Goal: Task Accomplishment & Management: Complete application form

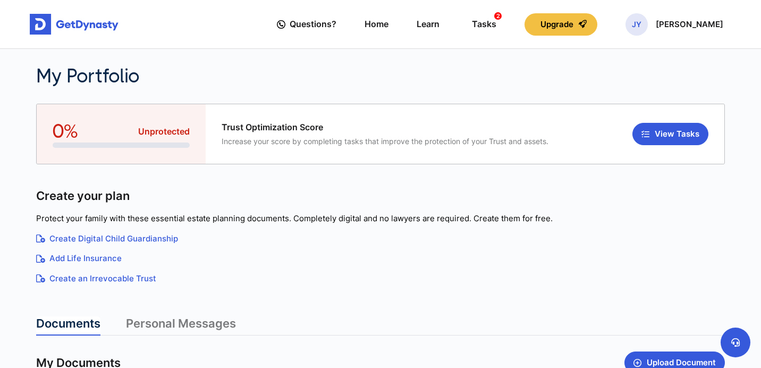
click at [21, 242] on main "**********" at bounding box center [380, 305] width 761 height 611
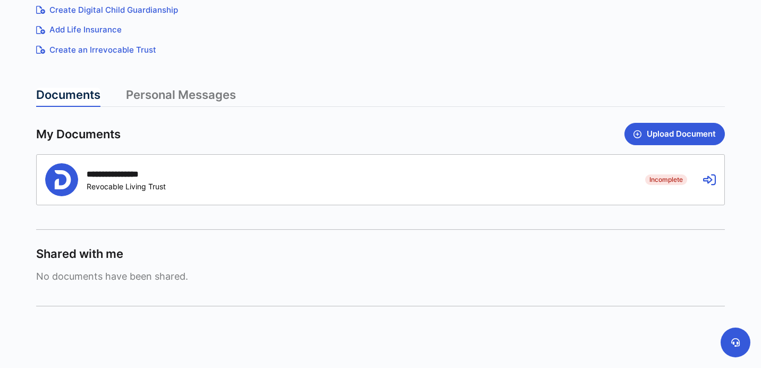
scroll to position [231, 0]
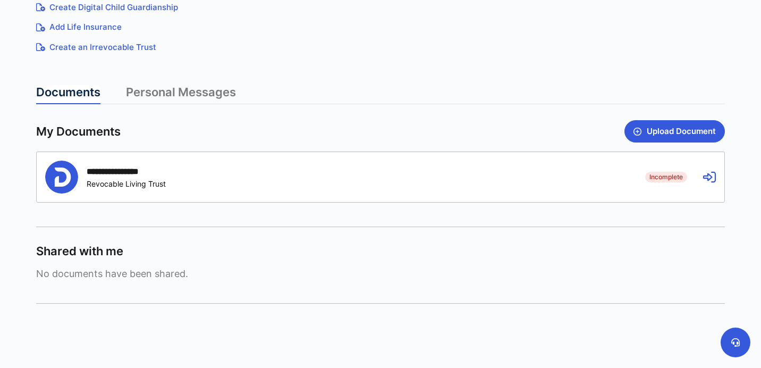
click at [706, 181] on icon at bounding box center [709, 177] width 13 height 13
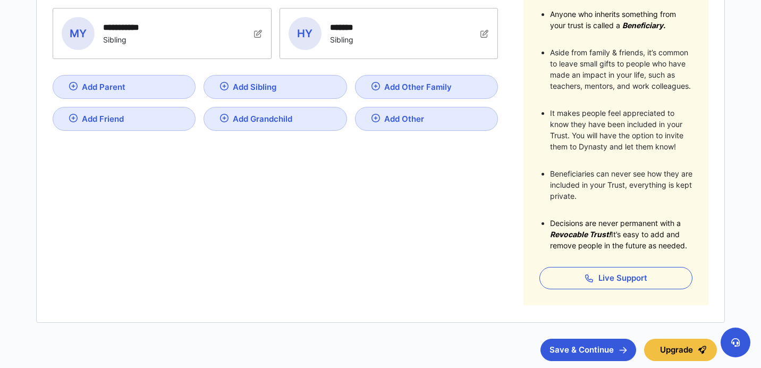
scroll to position [242, 0]
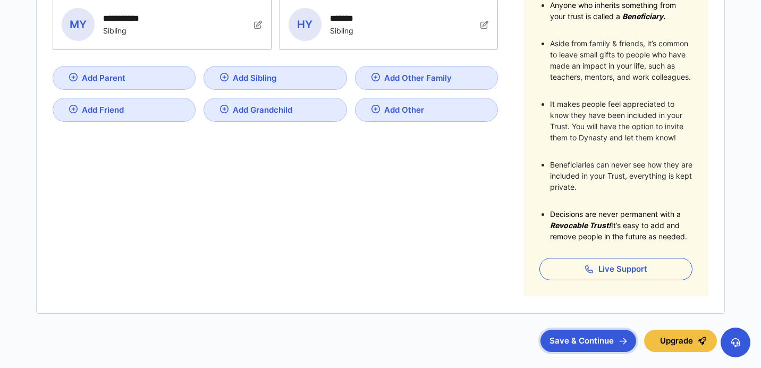
click at [606, 340] on button "Save & Continue" at bounding box center [588, 340] width 96 height 22
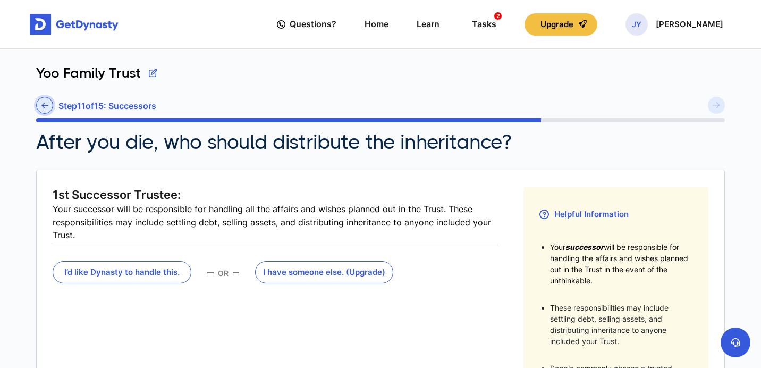
click at [44, 108] on icon at bounding box center [44, 105] width 7 height 8
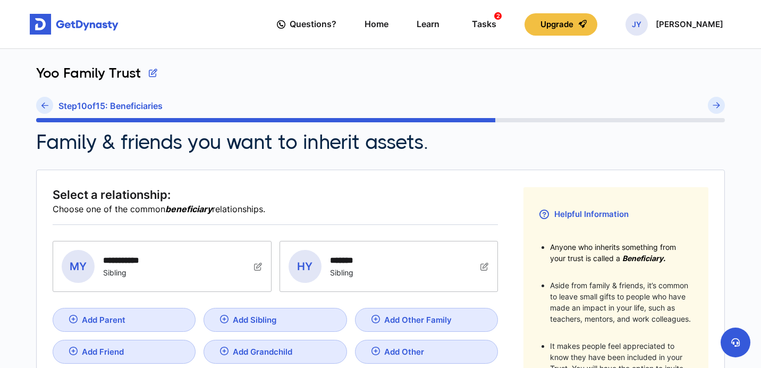
click at [44, 108] on icon at bounding box center [44, 105] width 7 height 8
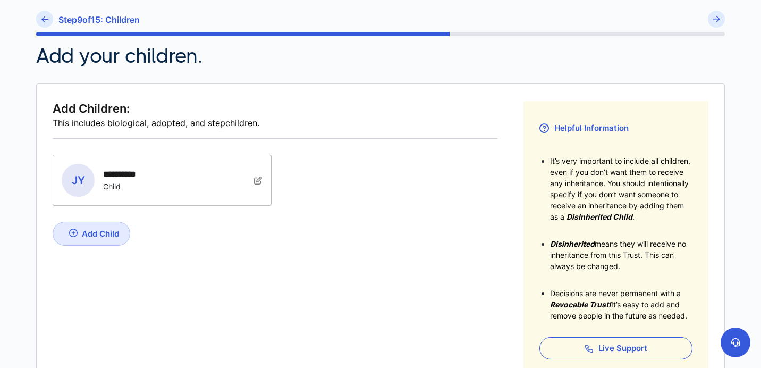
scroll to position [88, 0]
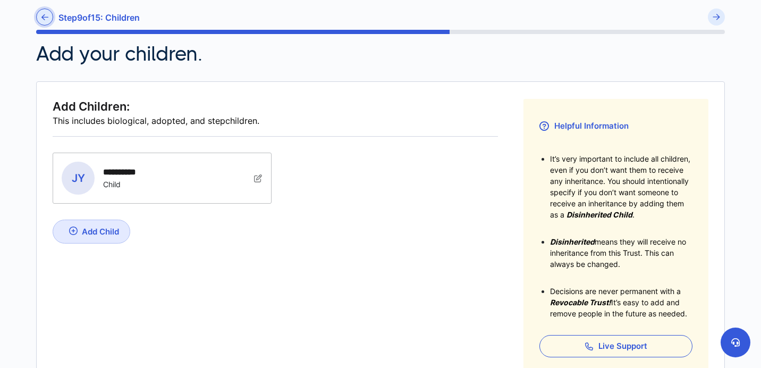
click at [40, 20] on link at bounding box center [44, 17] width 17 height 17
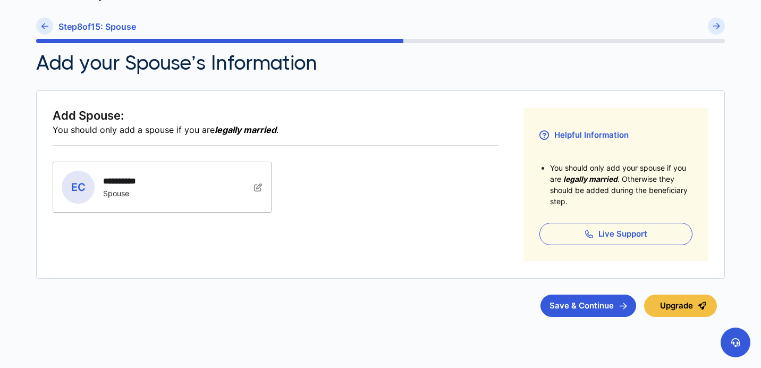
scroll to position [104, 0]
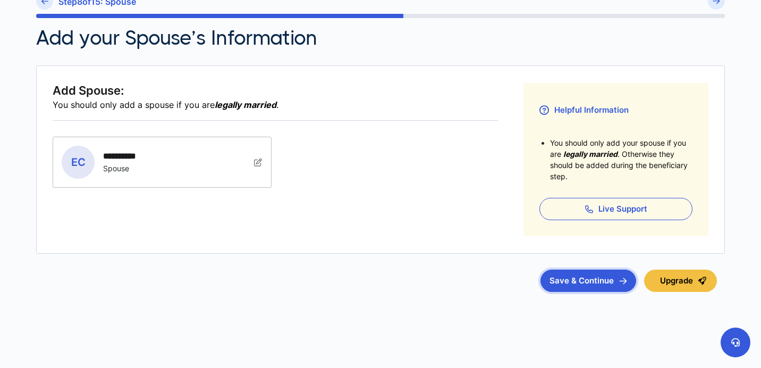
click at [599, 280] on button "Save & Continue" at bounding box center [588, 280] width 96 height 22
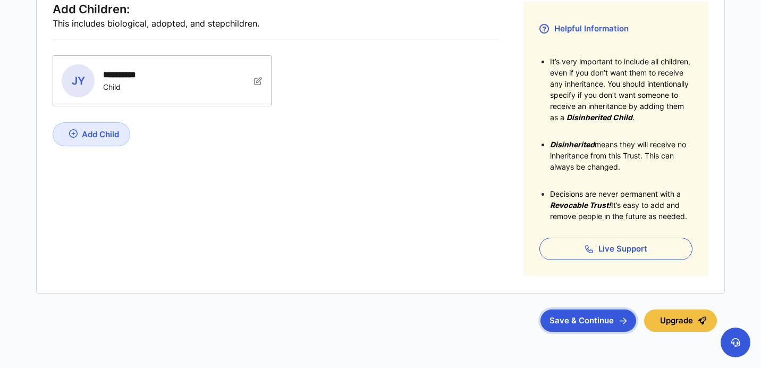
scroll to position [225, 0]
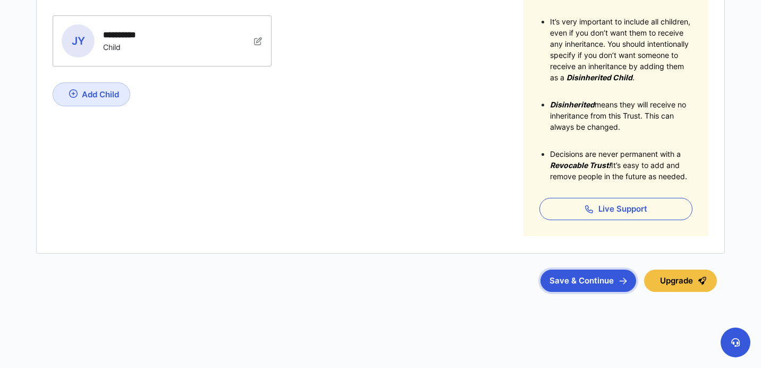
click at [605, 282] on button "Save & Continue" at bounding box center [588, 280] width 96 height 22
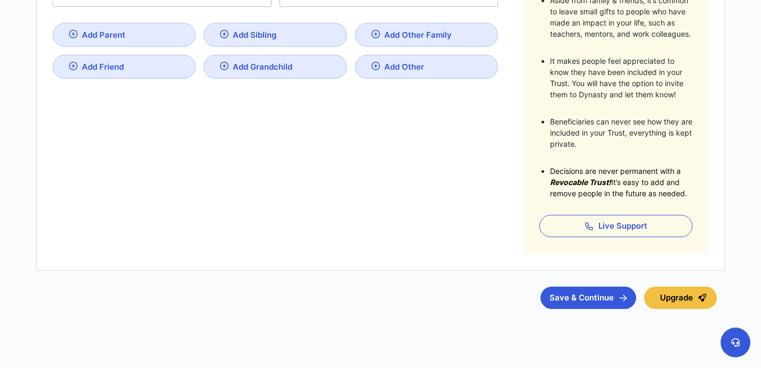
scroll to position [302, 0]
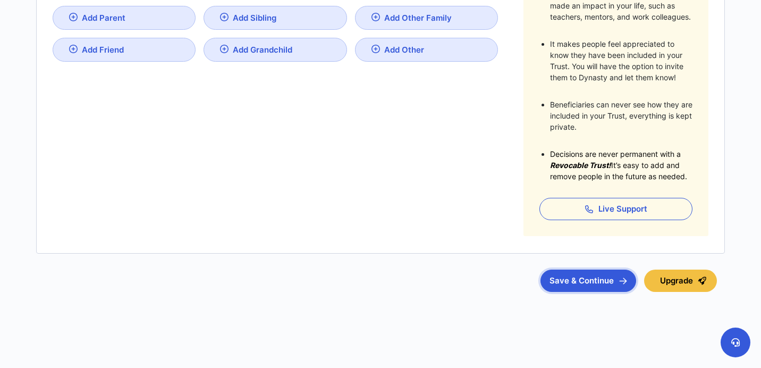
click at [618, 279] on button "Save & Continue" at bounding box center [588, 280] width 96 height 22
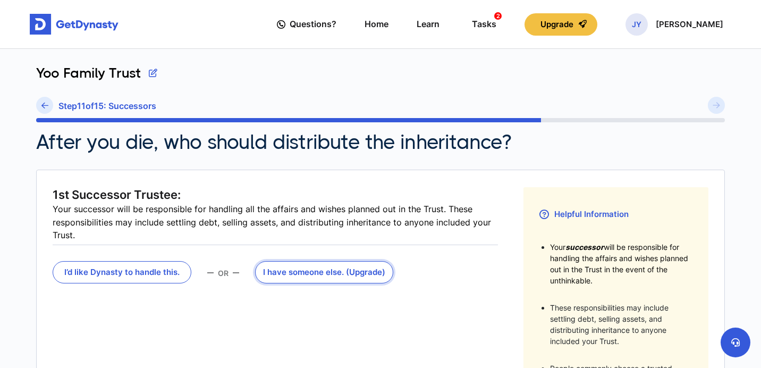
click at [339, 270] on button "I have someone else . (Upgrade)" at bounding box center [324, 272] width 139 height 22
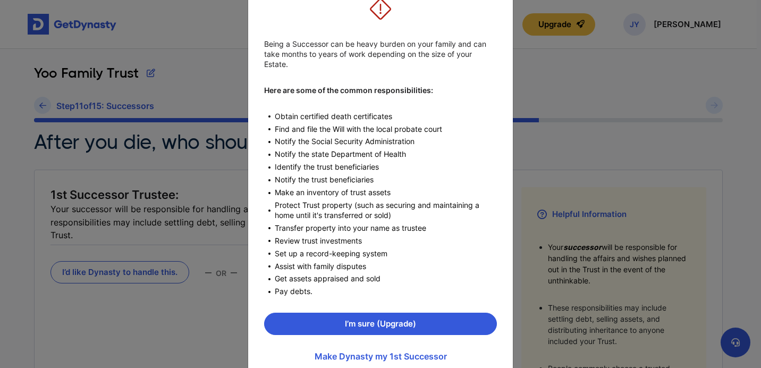
scroll to position [117, 0]
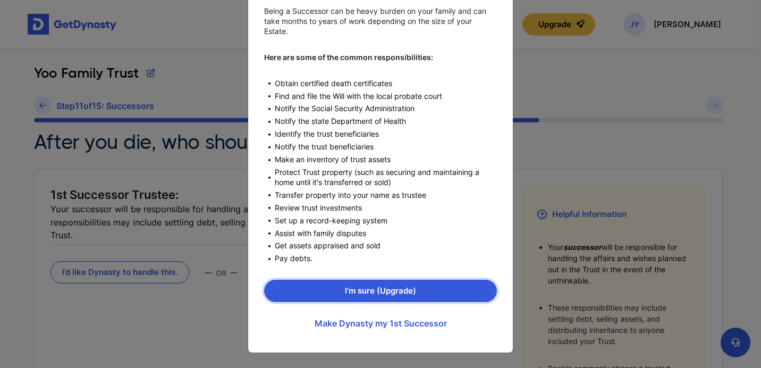
click at [380, 291] on button "I’m sure (Upgrade)" at bounding box center [380, 290] width 233 height 22
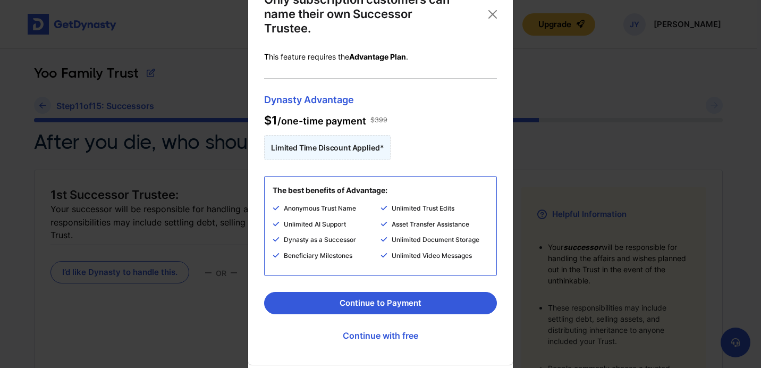
scroll to position [52, 0]
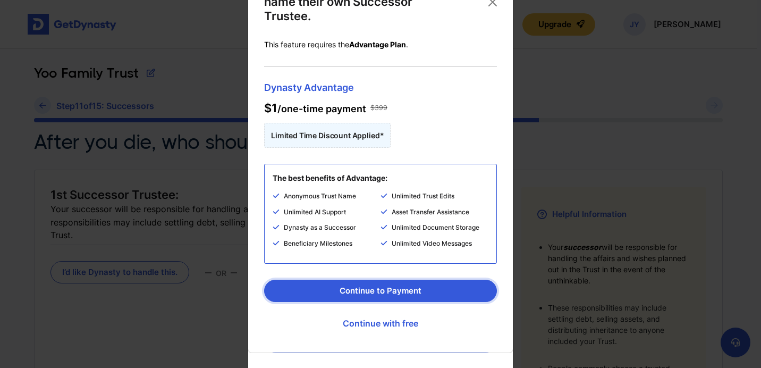
click at [389, 290] on button "Continue to Payment" at bounding box center [380, 290] width 233 height 22
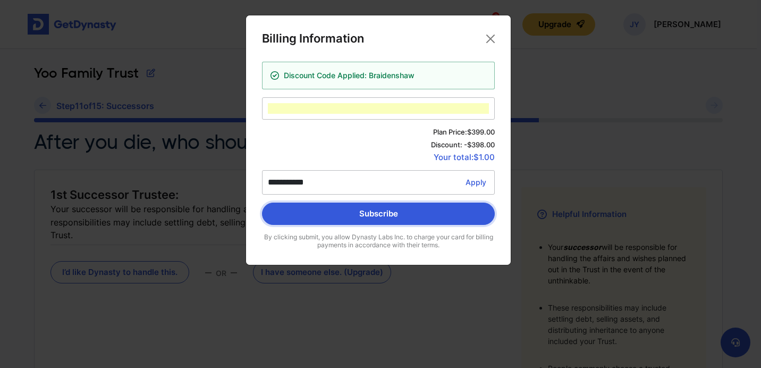
click at [375, 217] on button "Subscribe" at bounding box center [378, 213] width 233 height 22
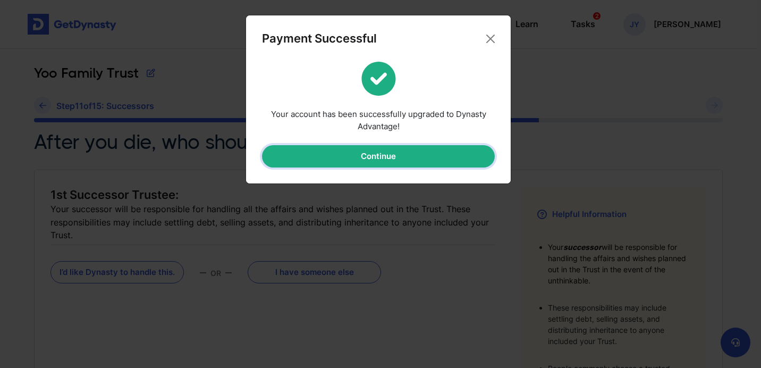
click at [374, 160] on button "Continue" at bounding box center [378, 156] width 233 height 22
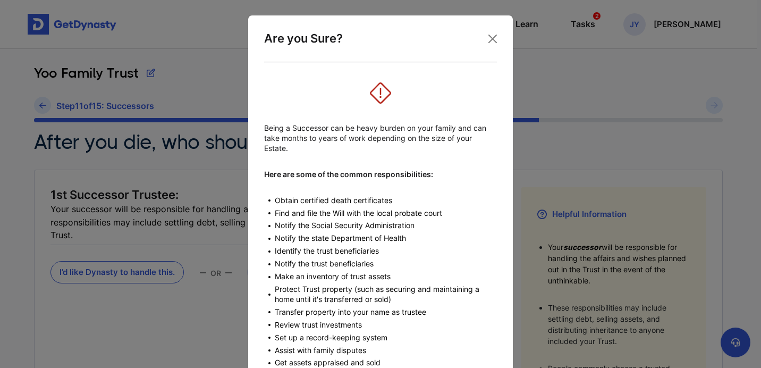
scroll to position [117, 0]
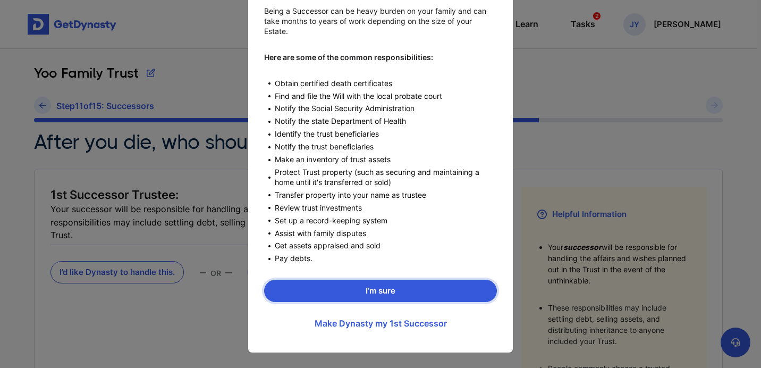
click at [385, 296] on button "I’m sure" at bounding box center [380, 290] width 233 height 22
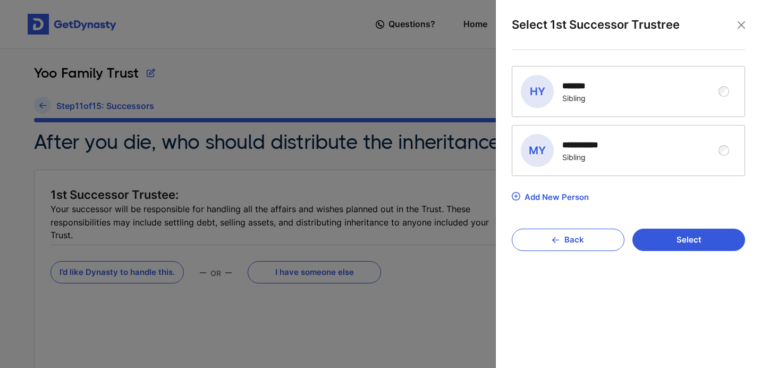
click at [724, 97] on div "HY Han Yoo ******* Sibling" at bounding box center [628, 91] width 232 height 50
click at [695, 244] on button "Select" at bounding box center [688, 239] width 113 height 22
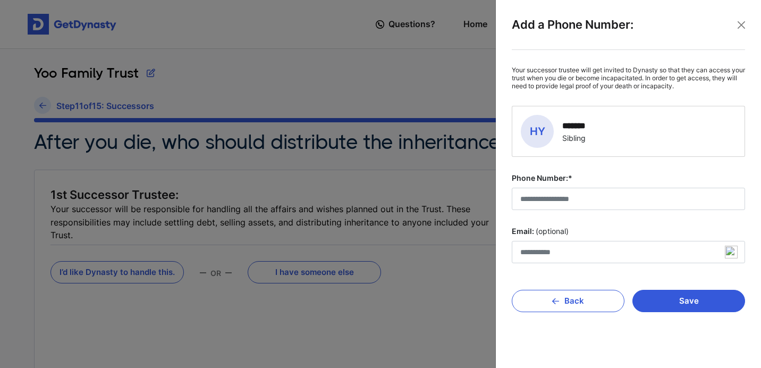
click at [633, 232] on label "Email: (optional)" at bounding box center [628, 231] width 233 height 11
click at [633, 241] on input "Email: (optional)" at bounding box center [628, 252] width 233 height 22
click at [596, 218] on fieldset "Your successor trustee will get invited to Dynasty so that they can access your…" at bounding box center [628, 164] width 233 height 197
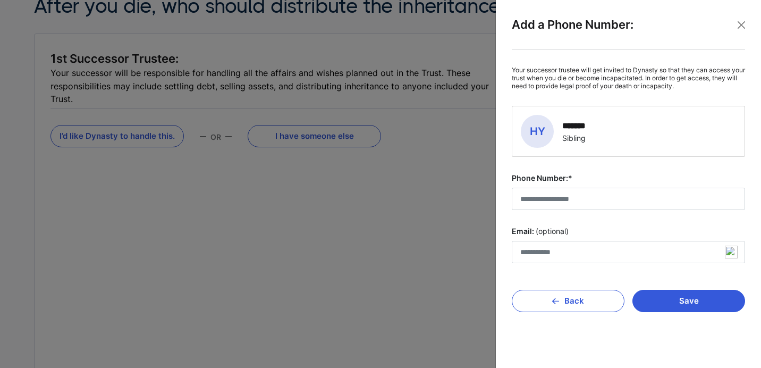
scroll to position [145, 0]
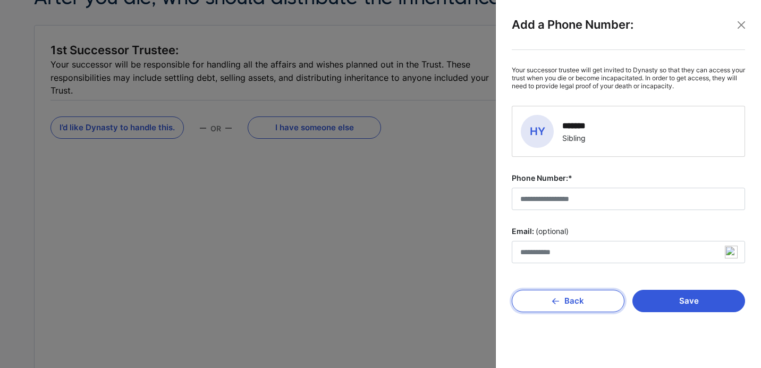
click at [547, 301] on button "Back" at bounding box center [568, 301] width 113 height 22
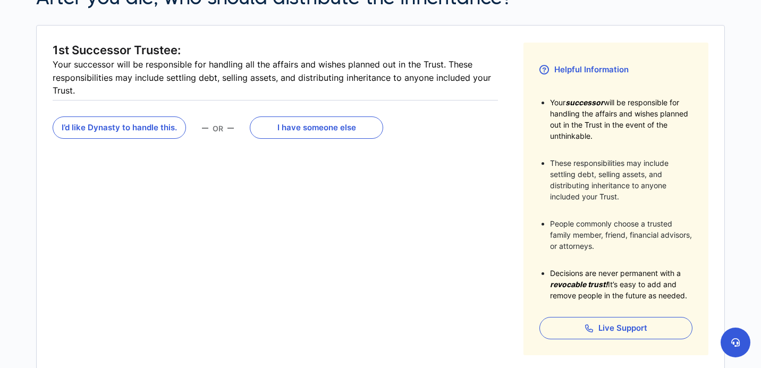
click at [395, 205] on fieldset "1st Successor Trustee: Your successor will be responsible for handling all the …" at bounding box center [275, 199] width 445 height 312
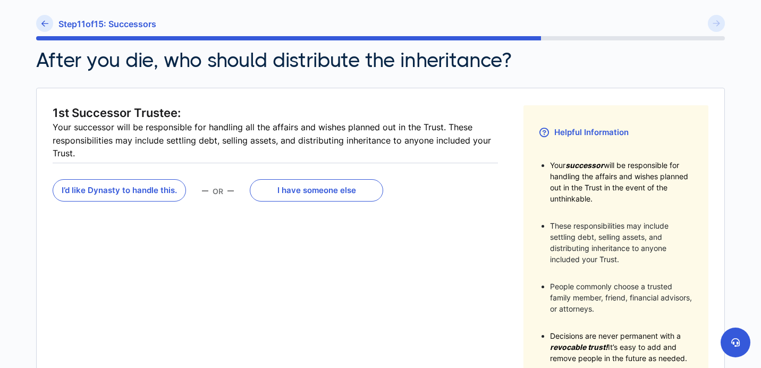
scroll to position [74, 0]
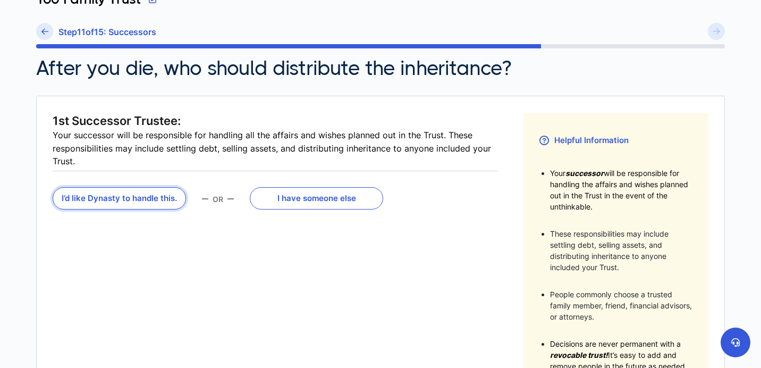
click at [116, 192] on button "I’d like Dynasty to handle this." at bounding box center [119, 198] width 133 height 22
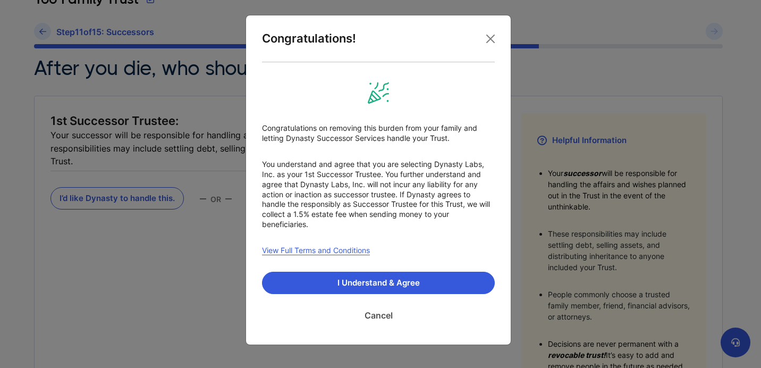
click at [385, 317] on link "Cancel" at bounding box center [378, 315] width 233 height 27
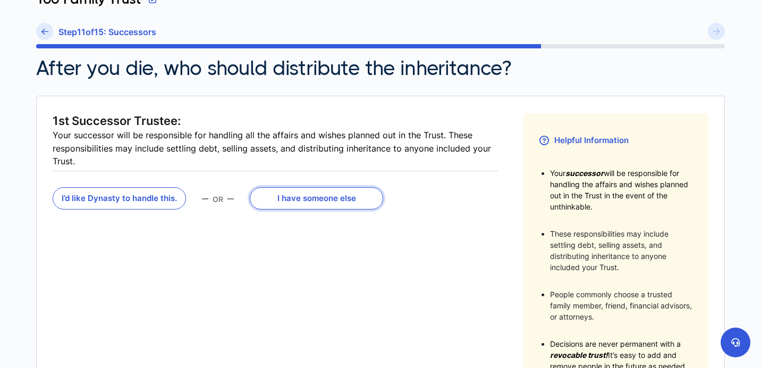
click at [320, 201] on button "I have someone else" at bounding box center [316, 198] width 133 height 22
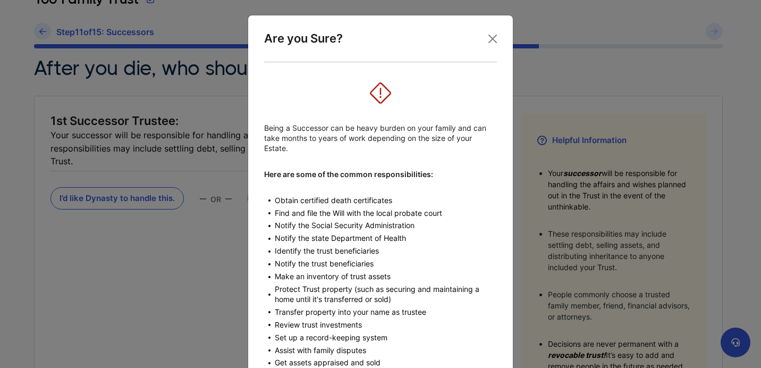
scroll to position [117, 0]
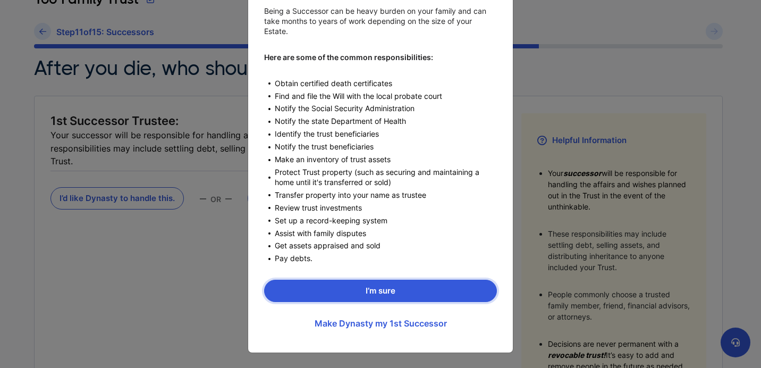
click at [377, 287] on button "I’m sure" at bounding box center [380, 290] width 233 height 22
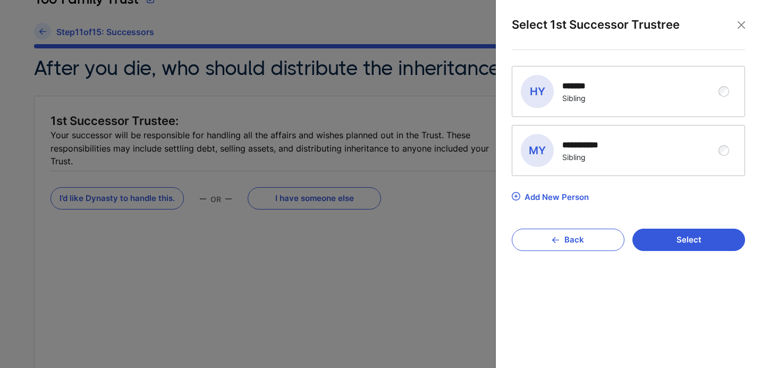
click at [727, 96] on div "HY Han Yoo ******* Sibling" at bounding box center [628, 91] width 232 height 50
click at [687, 236] on button "Select" at bounding box center [688, 239] width 113 height 22
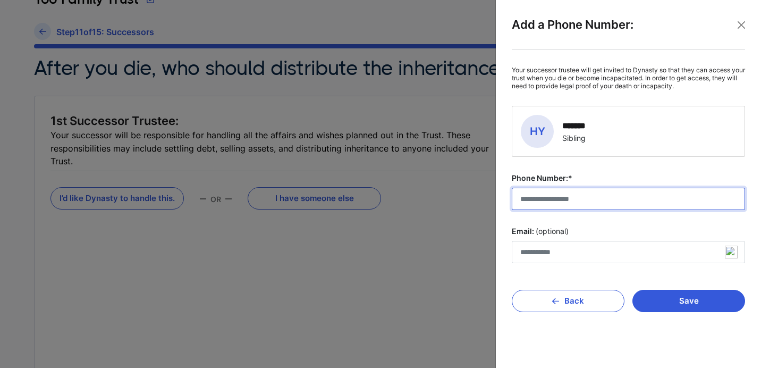
click at [607, 198] on input "Phone Number:*" at bounding box center [628, 199] width 233 height 22
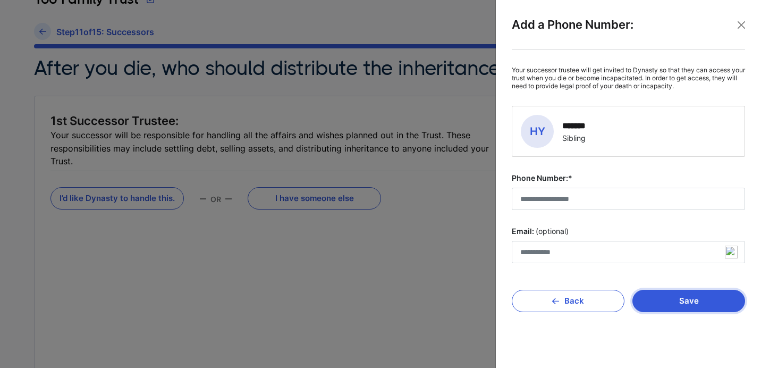
click at [689, 300] on button "Save" at bounding box center [688, 301] width 113 height 22
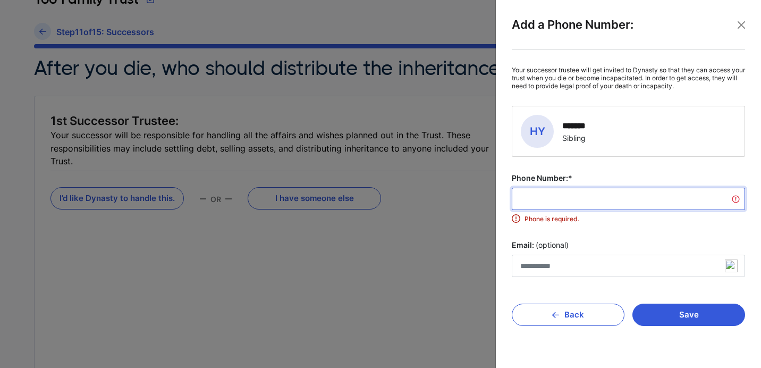
click at [645, 203] on input "Phone Number:*" at bounding box center [628, 199] width 233 height 22
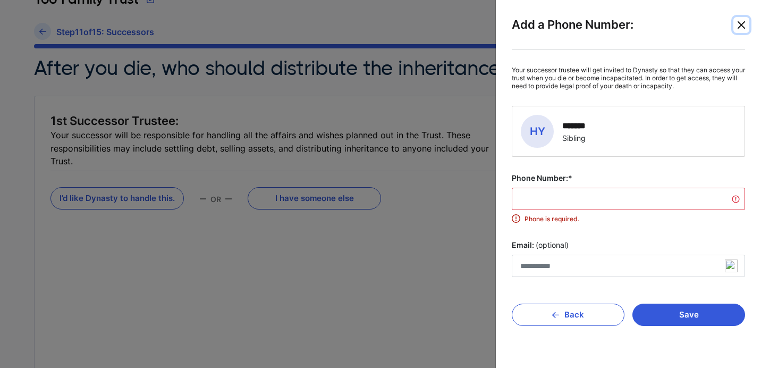
click at [737, 23] on button "Close" at bounding box center [741, 25] width 16 height 16
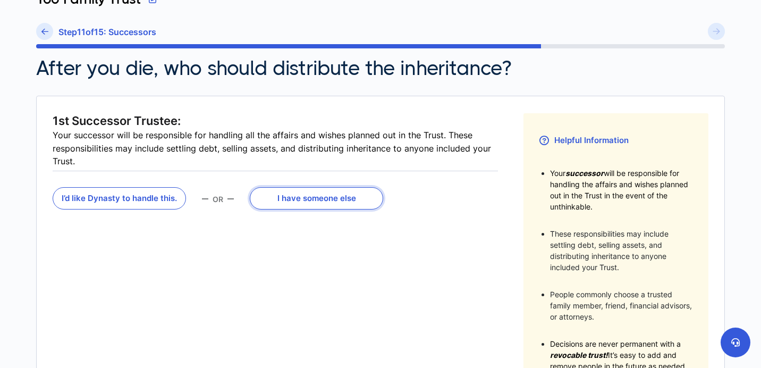
click at [343, 201] on button "I have someone else" at bounding box center [316, 198] width 133 height 22
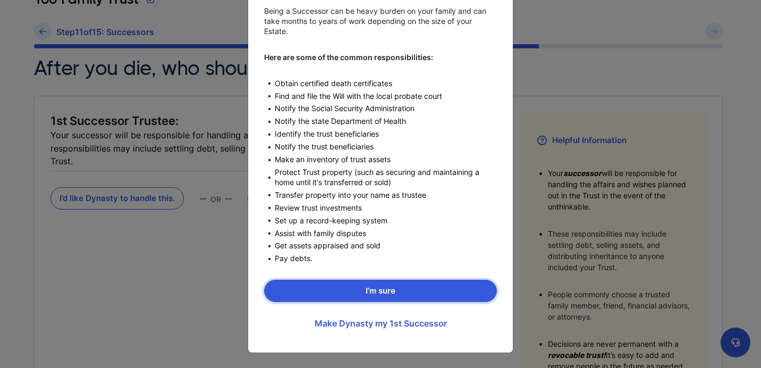
click at [365, 293] on button "I’m sure" at bounding box center [380, 290] width 233 height 22
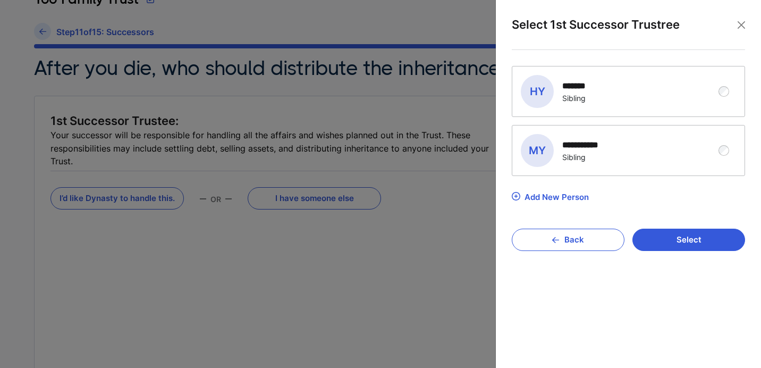
click at [649, 89] on div "HY Han Yoo ******* Sibling" at bounding box center [620, 91] width 199 height 33
click at [682, 240] on button "Select" at bounding box center [688, 239] width 113 height 22
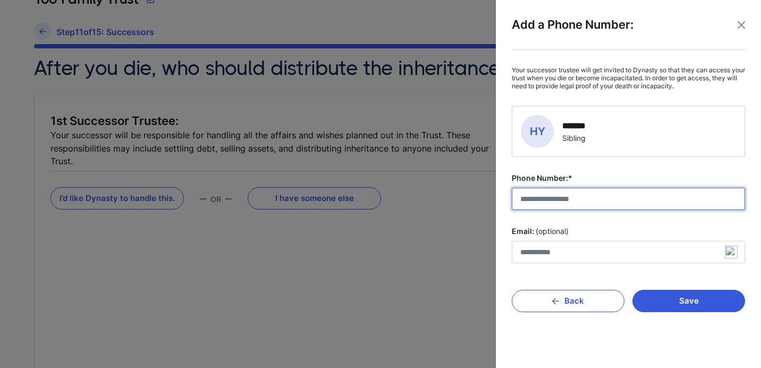
click at [604, 206] on input "Phone Number:*" at bounding box center [628, 199] width 233 height 22
click at [601, 202] on input "Phone Number:*" at bounding box center [628, 199] width 233 height 22
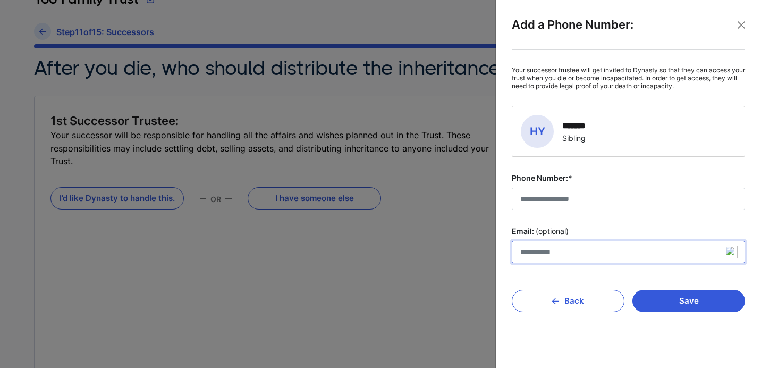
click at [570, 261] on input "Email: (optional)" at bounding box center [628, 252] width 233 height 22
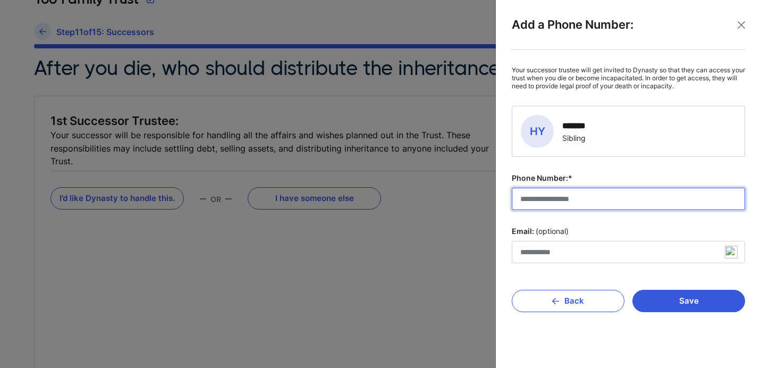
click at [562, 200] on input "Phone Number:*" at bounding box center [628, 199] width 233 height 22
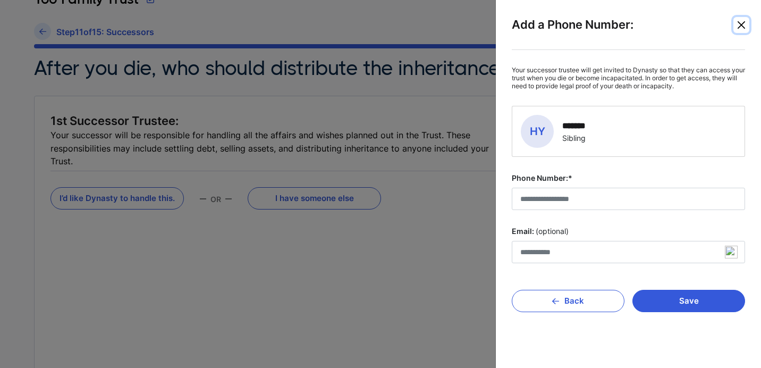
click at [741, 26] on button "Close" at bounding box center [741, 25] width 16 height 16
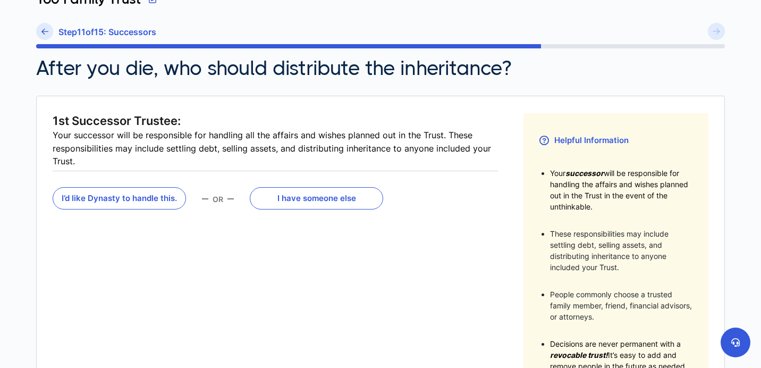
scroll to position [0, 0]
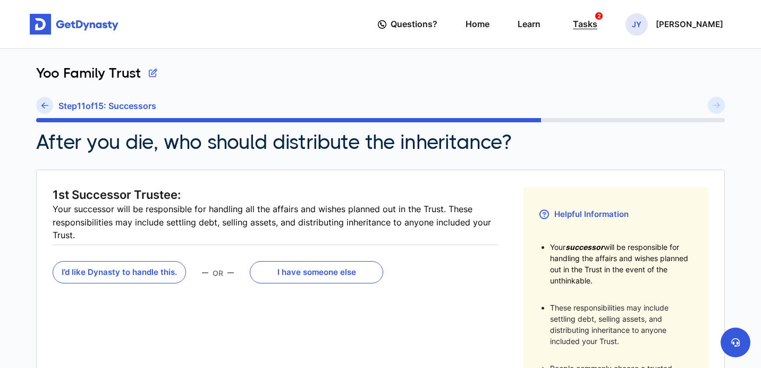
click at [597, 22] on div "Tasks 2" at bounding box center [585, 24] width 24 height 20
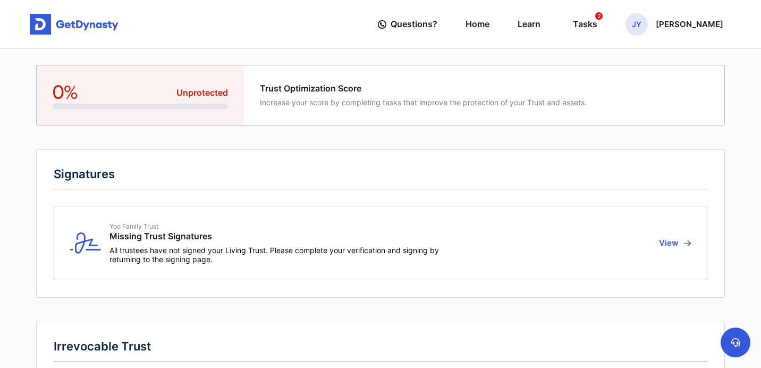
click at [66, 29] on img at bounding box center [74, 24] width 89 height 21
